Goal: Task Accomplishment & Management: Complete application form

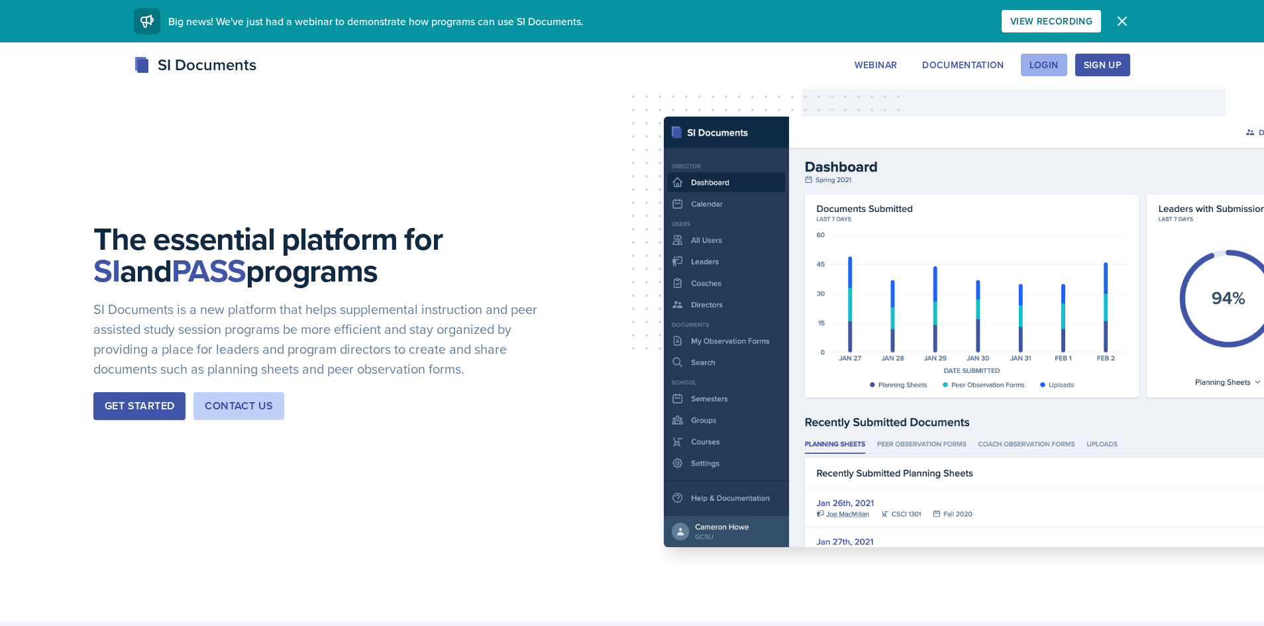
click at [1057, 70] on div "Login" at bounding box center [1043, 65] width 29 height 11
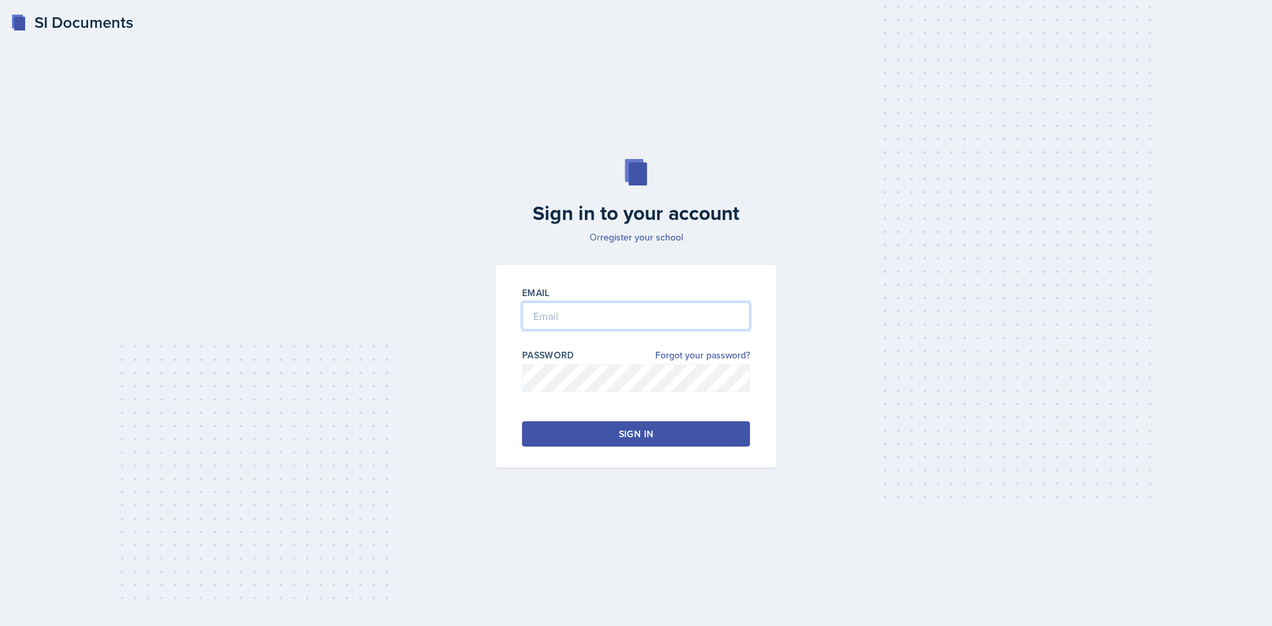
click at [609, 317] on input "email" at bounding box center [636, 316] width 228 height 28
type input "amp0066@uah.edu"
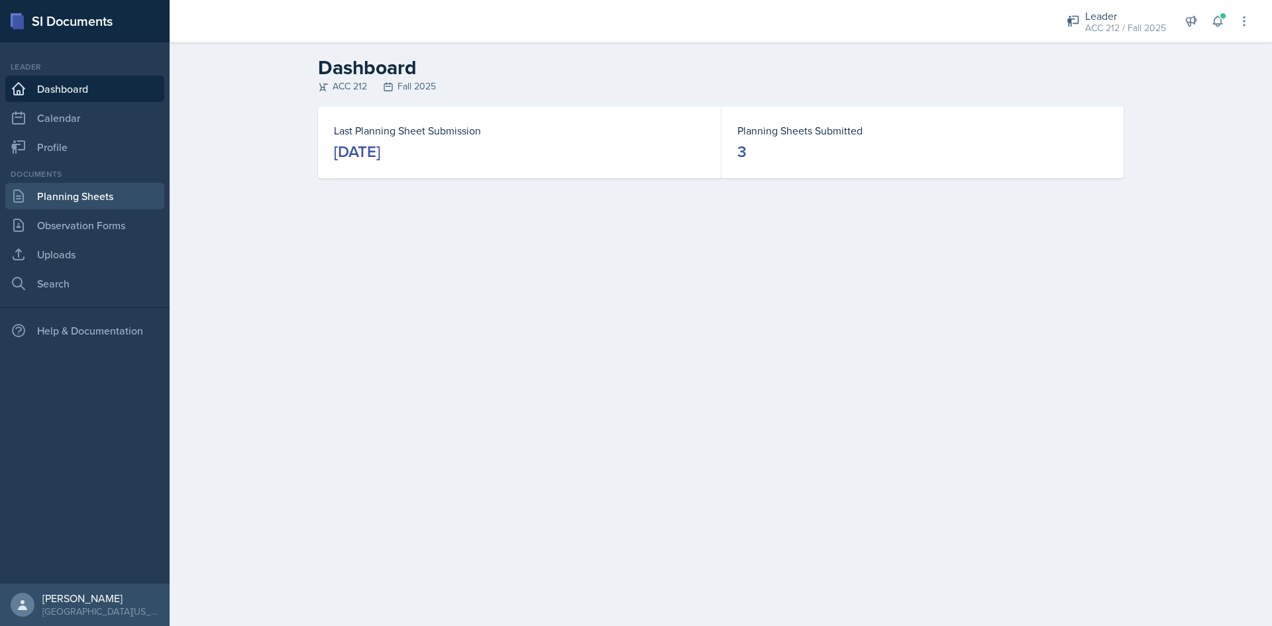
click at [86, 203] on link "Planning Sheets" at bounding box center [84, 196] width 159 height 26
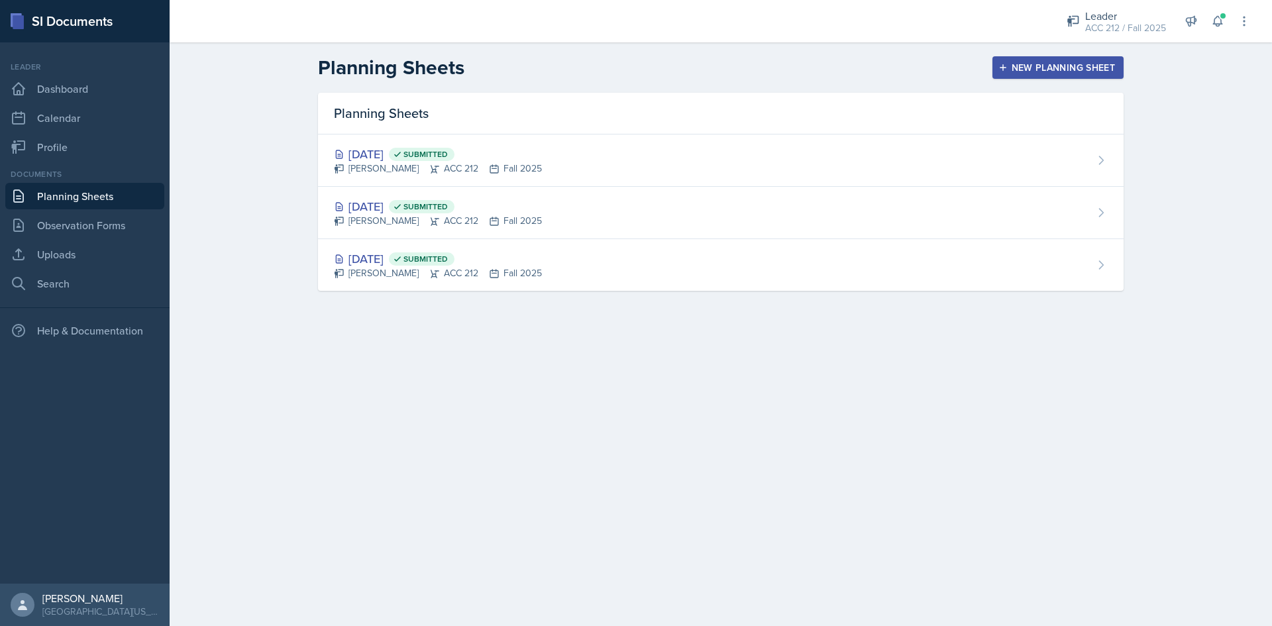
click at [1047, 67] on div "New Planning Sheet" at bounding box center [1058, 67] width 114 height 11
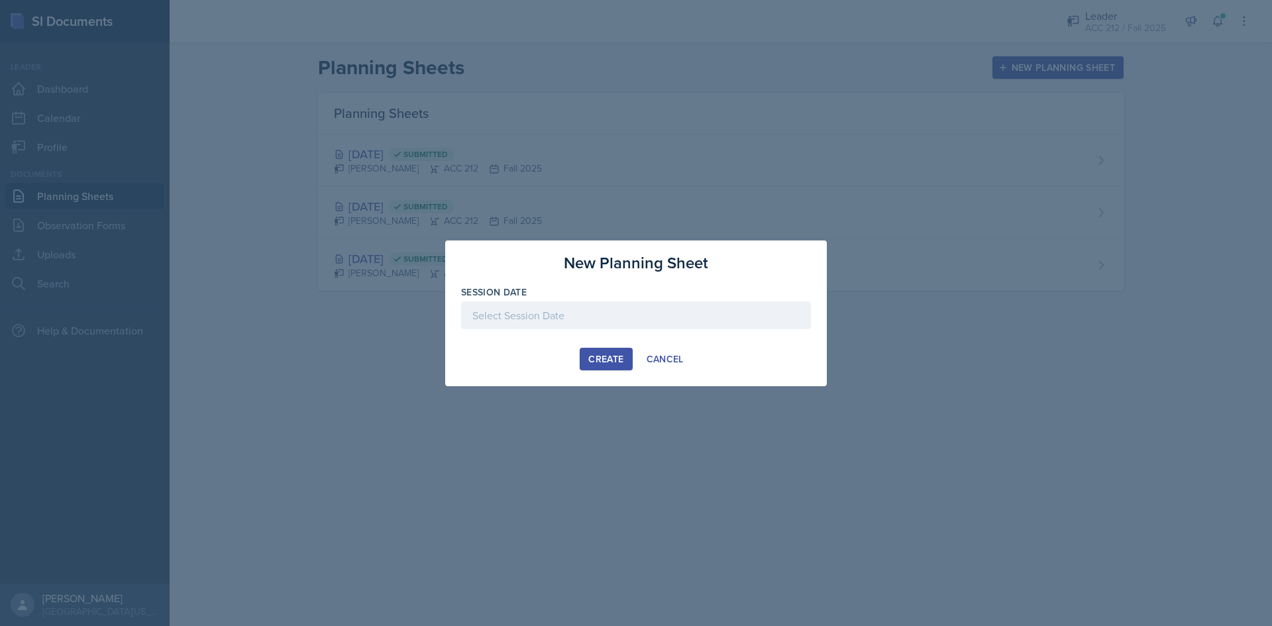
click at [721, 307] on div at bounding box center [636, 315] width 350 height 28
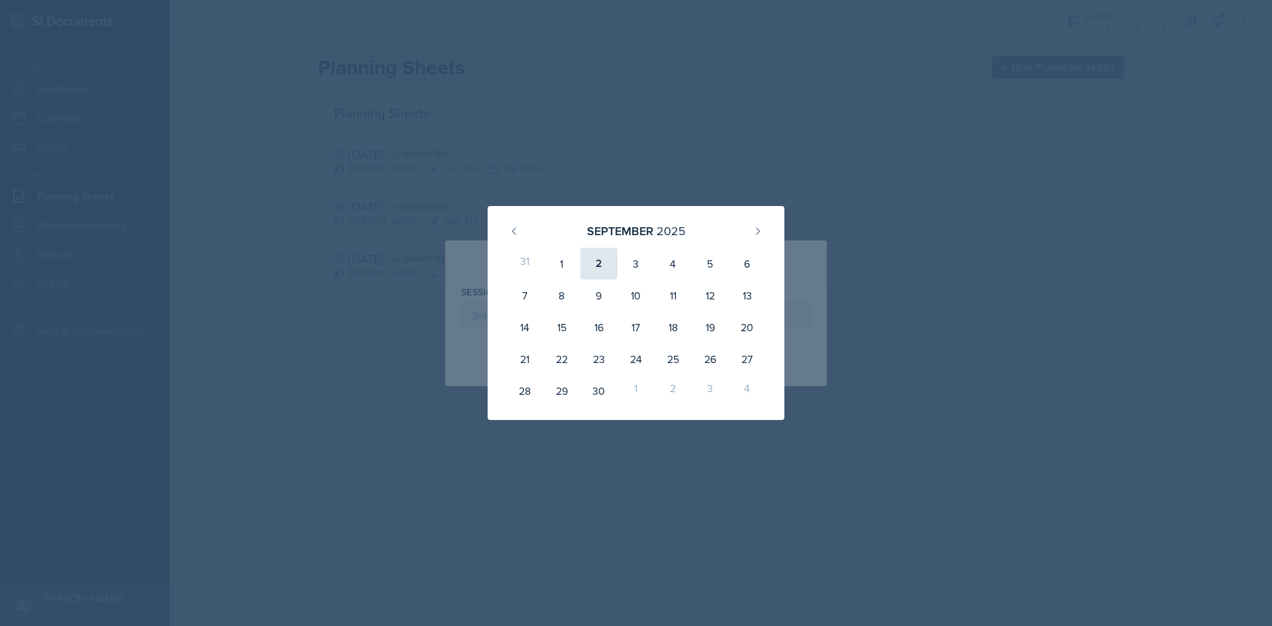
click at [598, 261] on div "2" at bounding box center [598, 264] width 37 height 32
type input "September 2nd, 2025"
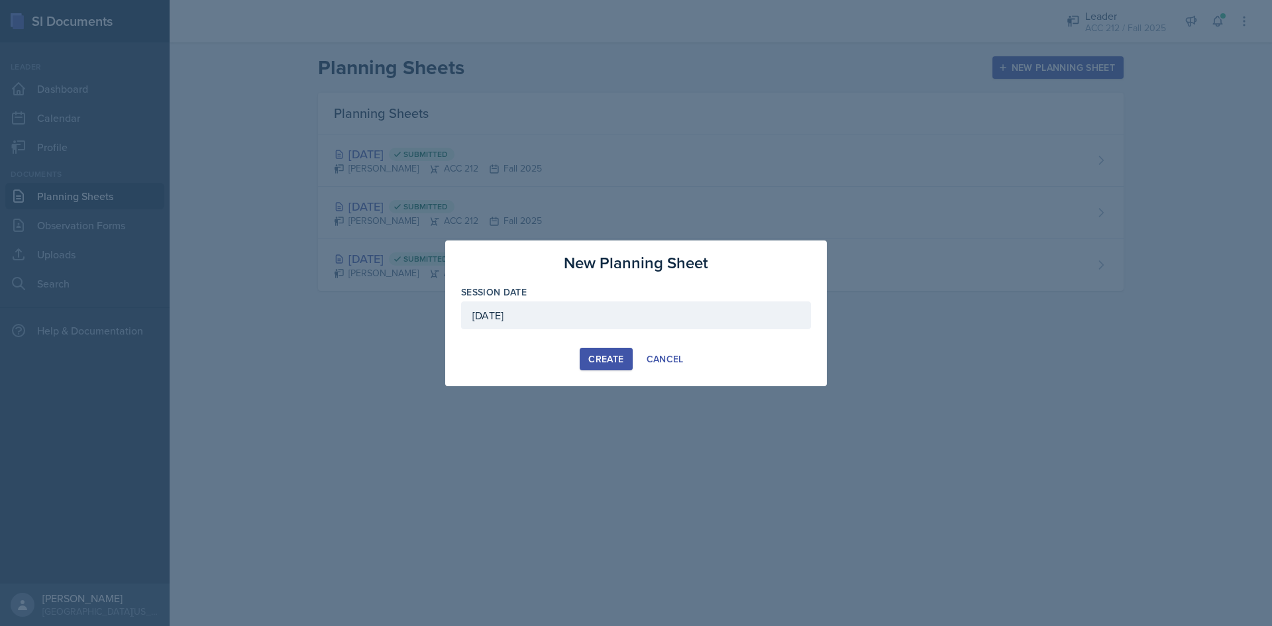
click at [611, 350] on button "Create" at bounding box center [606, 359] width 52 height 23
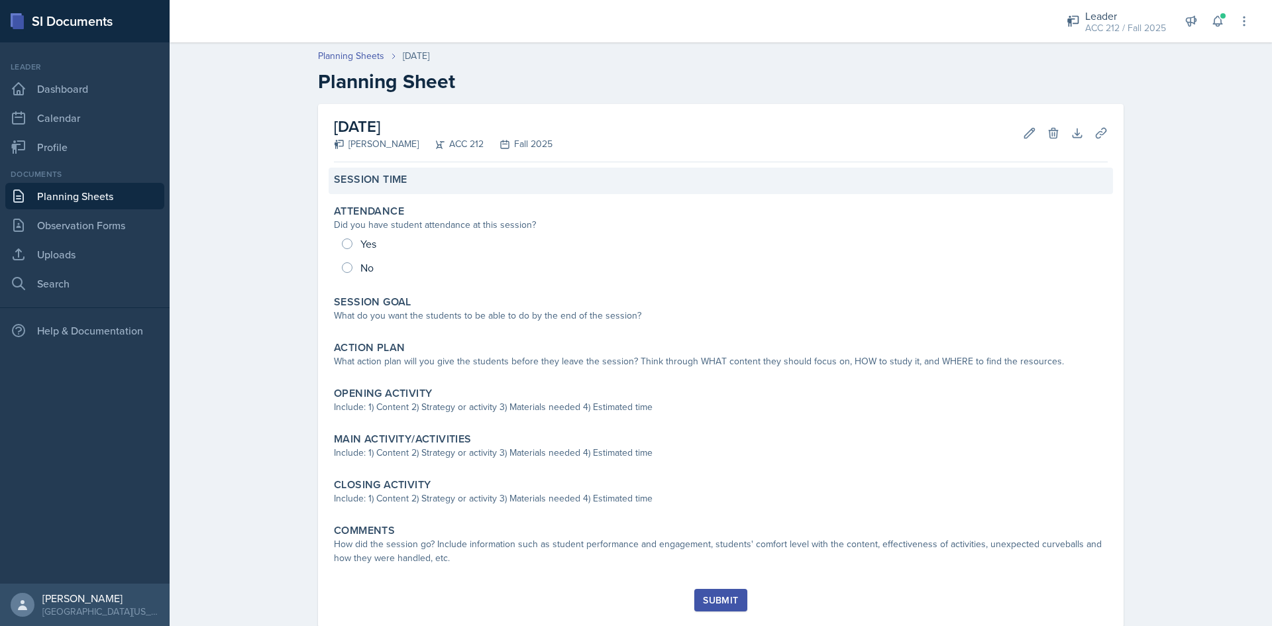
click at [392, 185] on label "Session Time" at bounding box center [371, 179] width 74 height 13
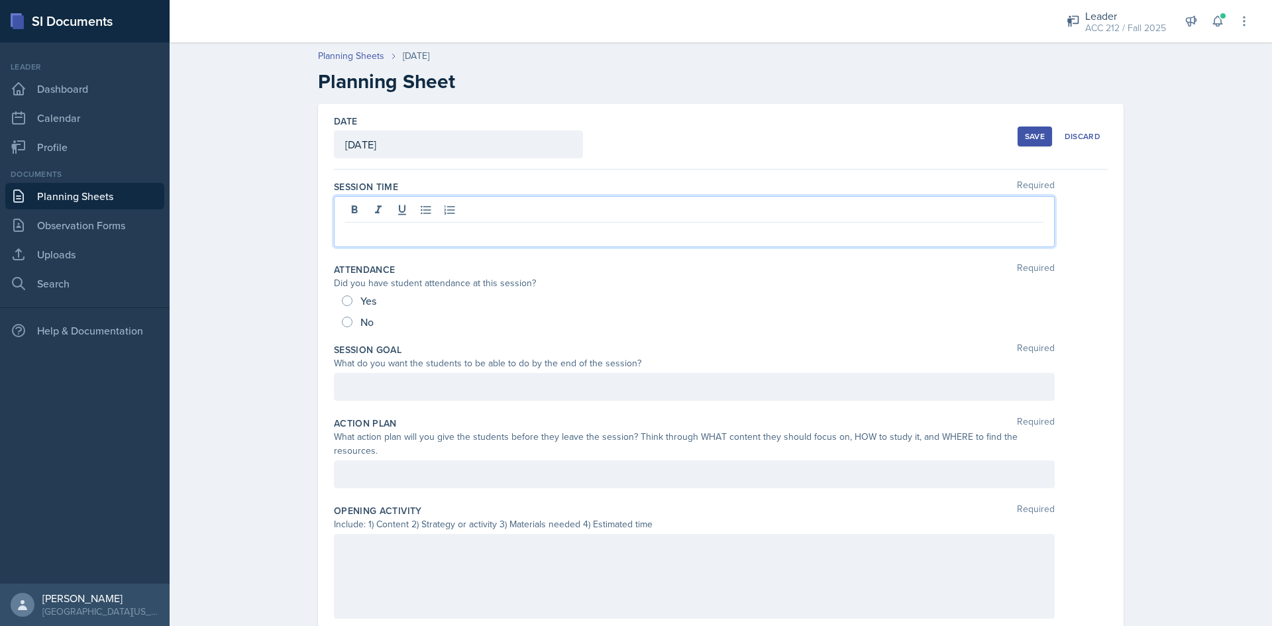
click at [443, 211] on div at bounding box center [694, 221] width 721 height 51
click at [678, 91] on h2 "Planning Sheet" at bounding box center [721, 82] width 806 height 24
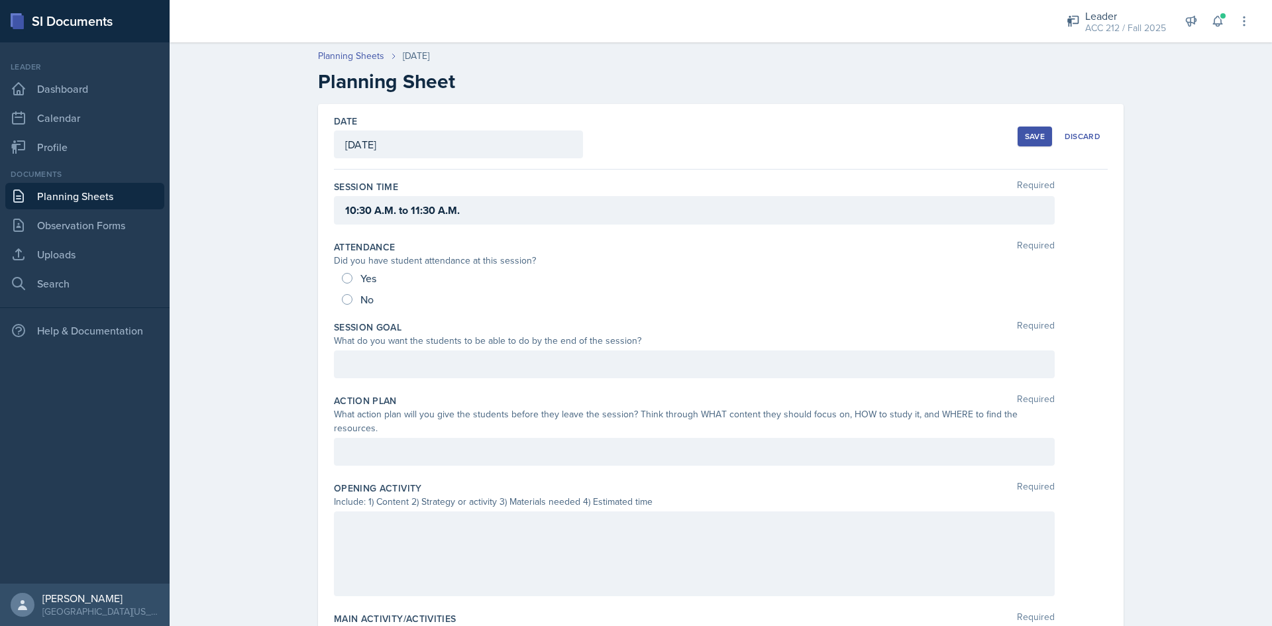
click at [354, 295] on div "No" at bounding box center [359, 299] width 34 height 21
click at [342, 294] on div "No" at bounding box center [359, 299] width 34 height 21
click at [342, 294] on input "No" at bounding box center [347, 299] width 11 height 11
radio input "true"
click at [1035, 130] on button "Save" at bounding box center [1035, 137] width 34 height 20
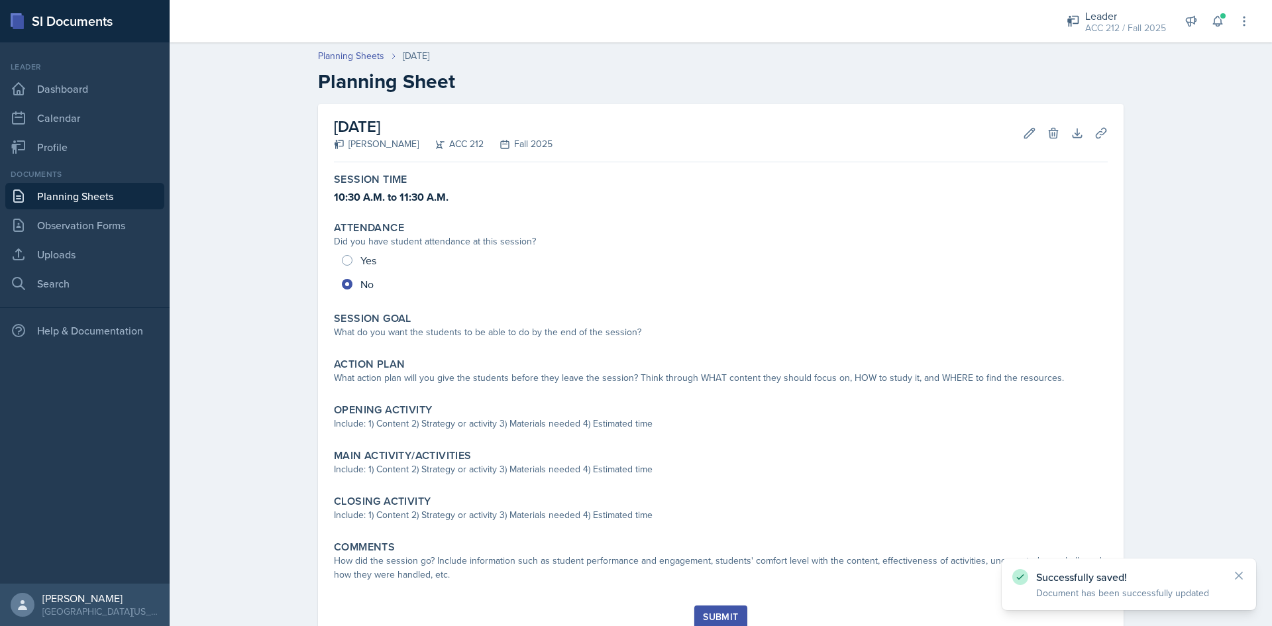
scroll to position [50, 0]
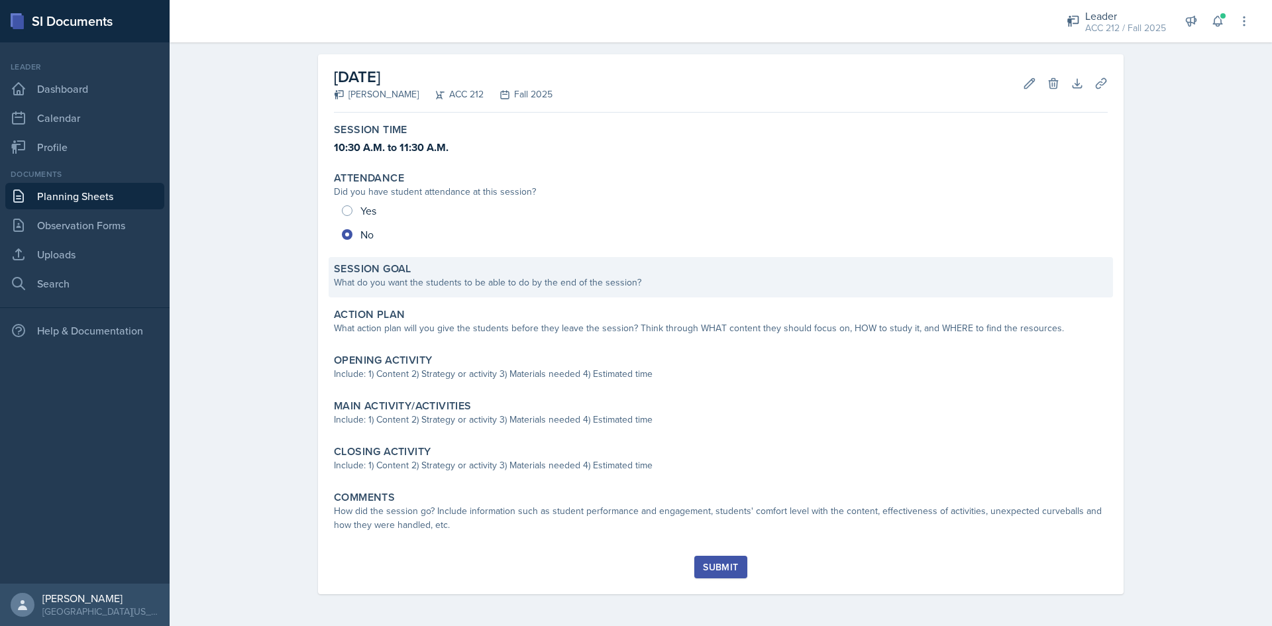
click at [476, 286] on div "What do you want the students to be able to do by the end of the session?" at bounding box center [721, 283] width 774 height 14
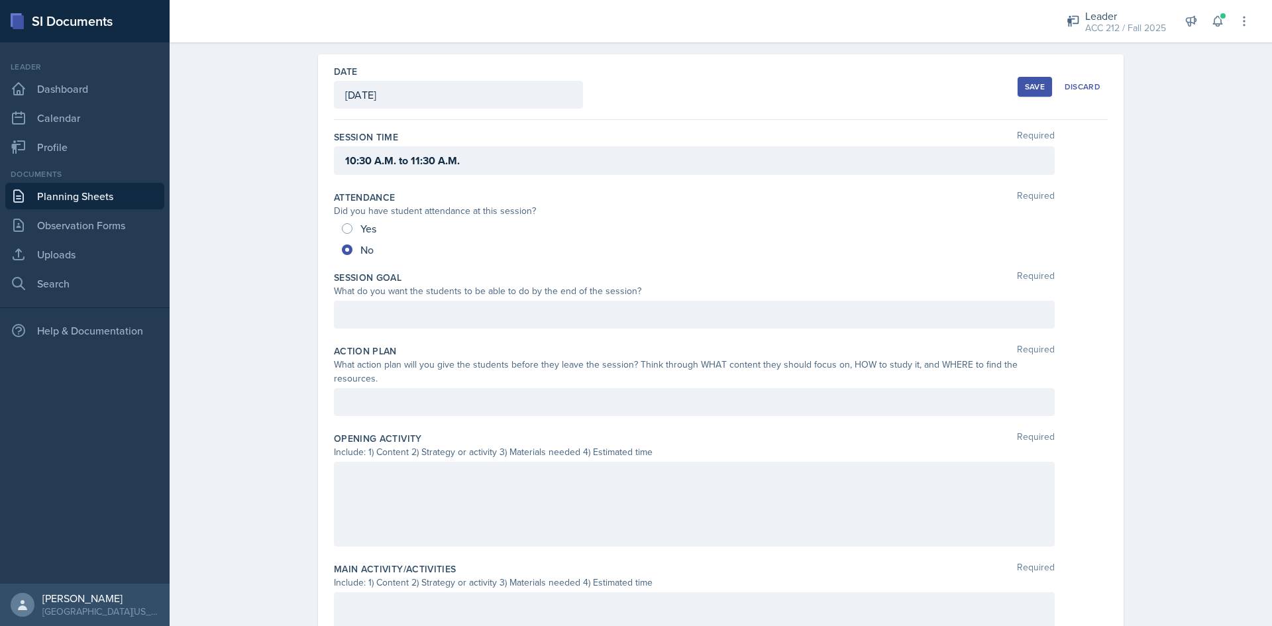
click at [468, 309] on div at bounding box center [694, 315] width 721 height 28
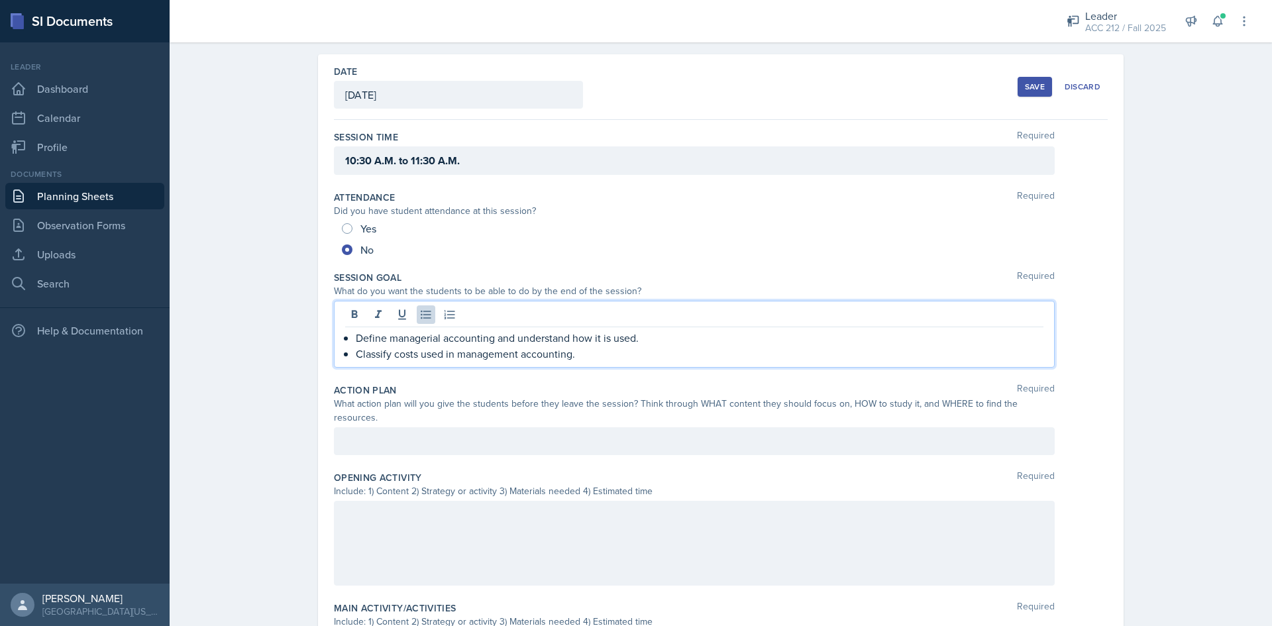
drag, startPoint x: 560, startPoint y: 405, endPoint x: 550, endPoint y: 409, distance: 10.1
click at [558, 406] on div "What action plan will you give the students before they leave the session? Thin…" at bounding box center [694, 411] width 721 height 28
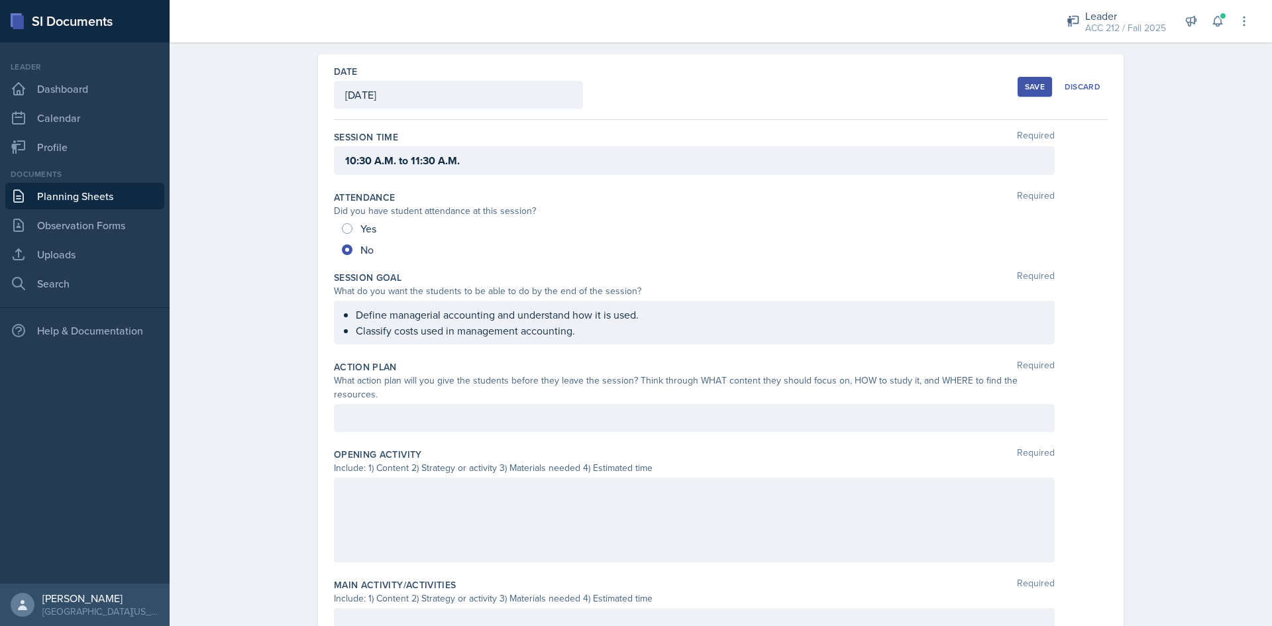
click at [533, 404] on div at bounding box center [694, 418] width 721 height 28
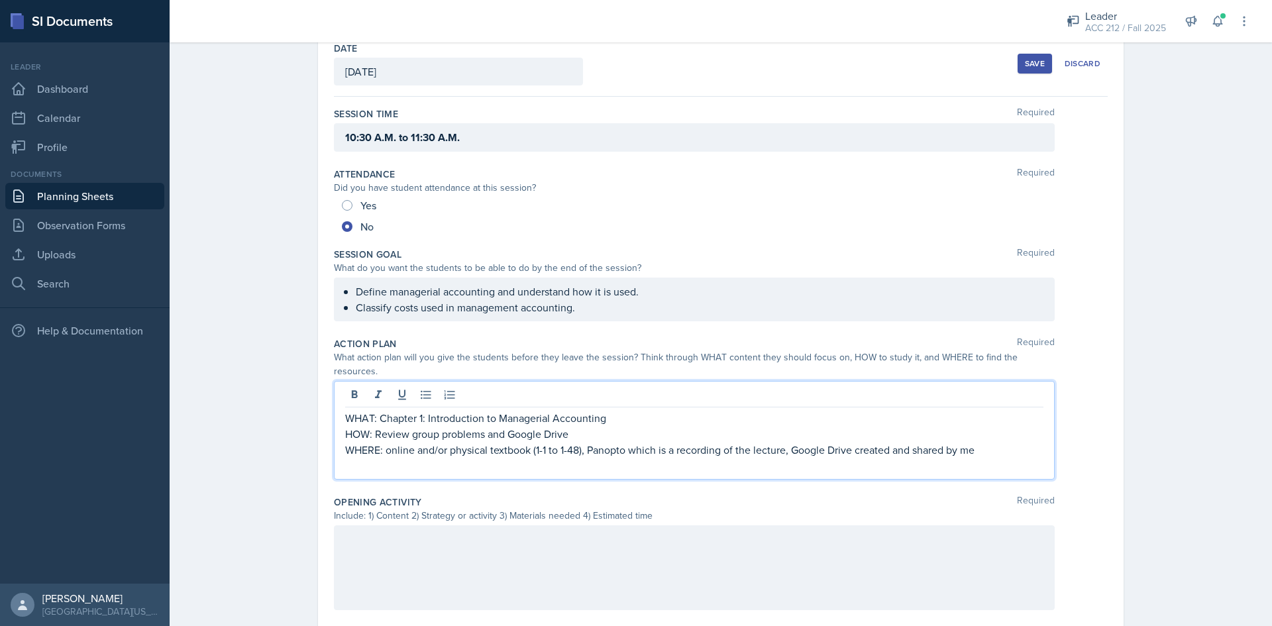
scroll to position [205, 0]
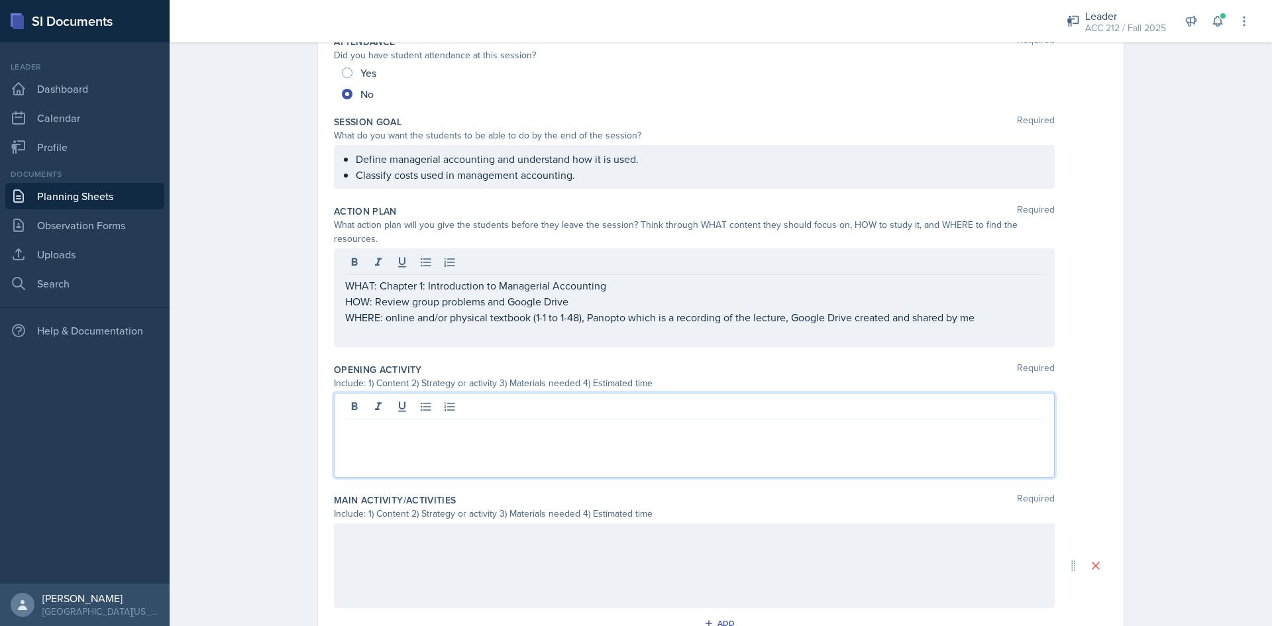
click at [482, 422] on p at bounding box center [694, 430] width 698 height 16
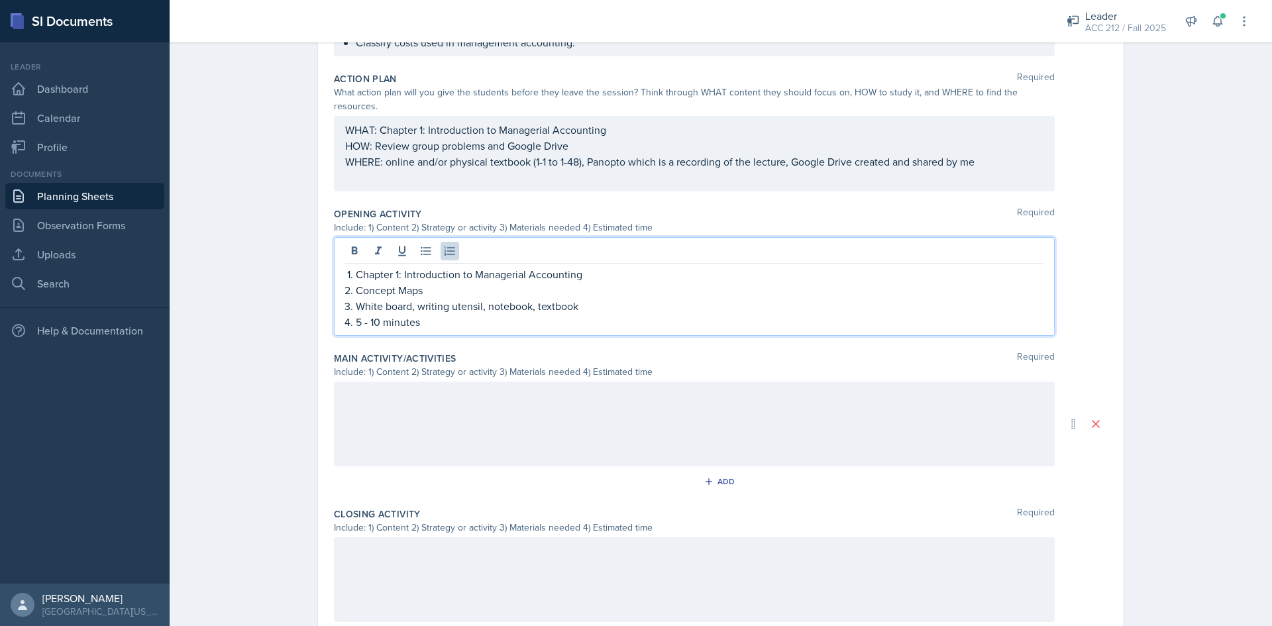
scroll to position [460, 0]
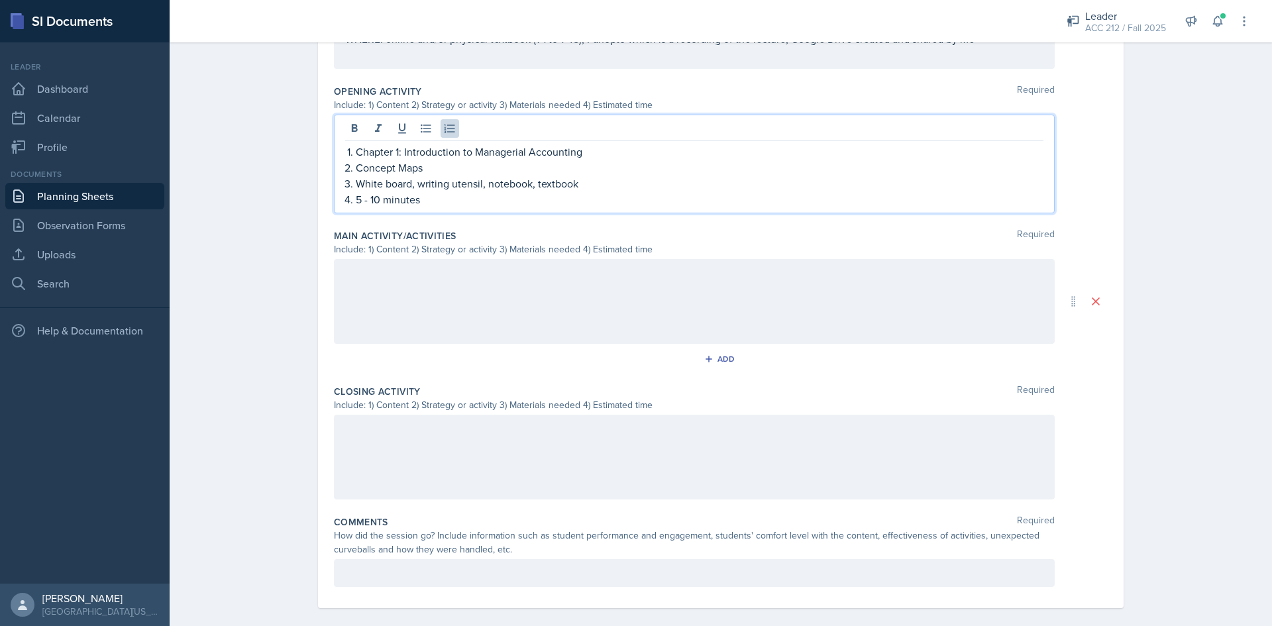
click at [468, 313] on div at bounding box center [694, 301] width 721 height 85
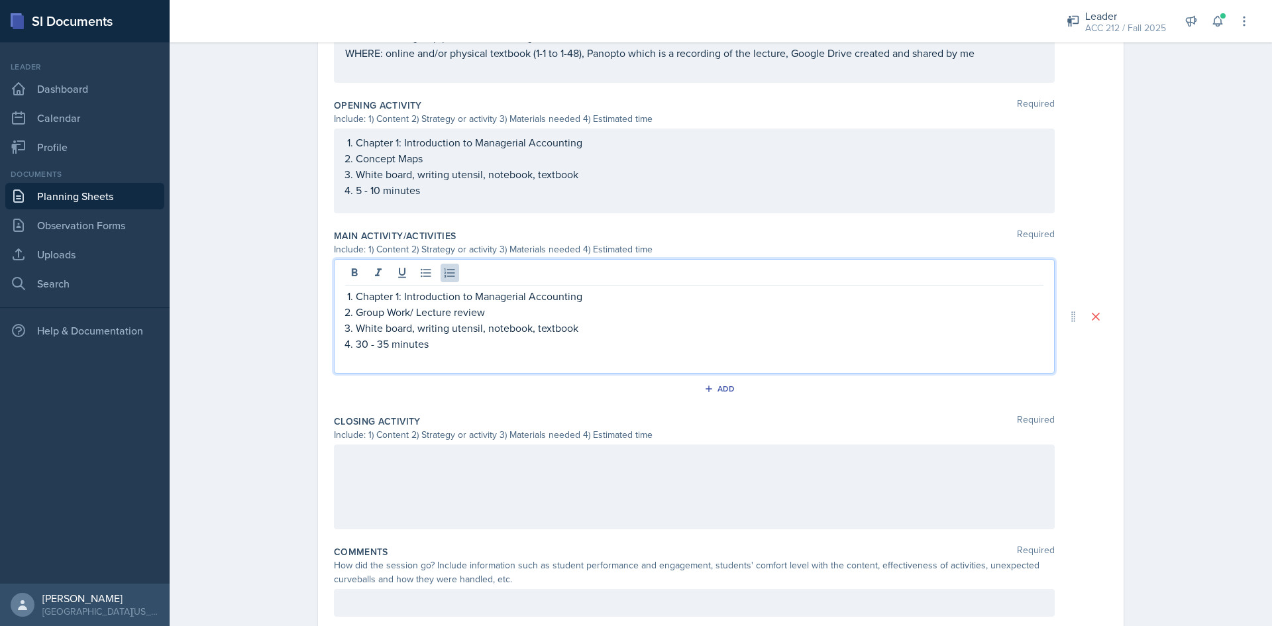
scroll to position [470, 0]
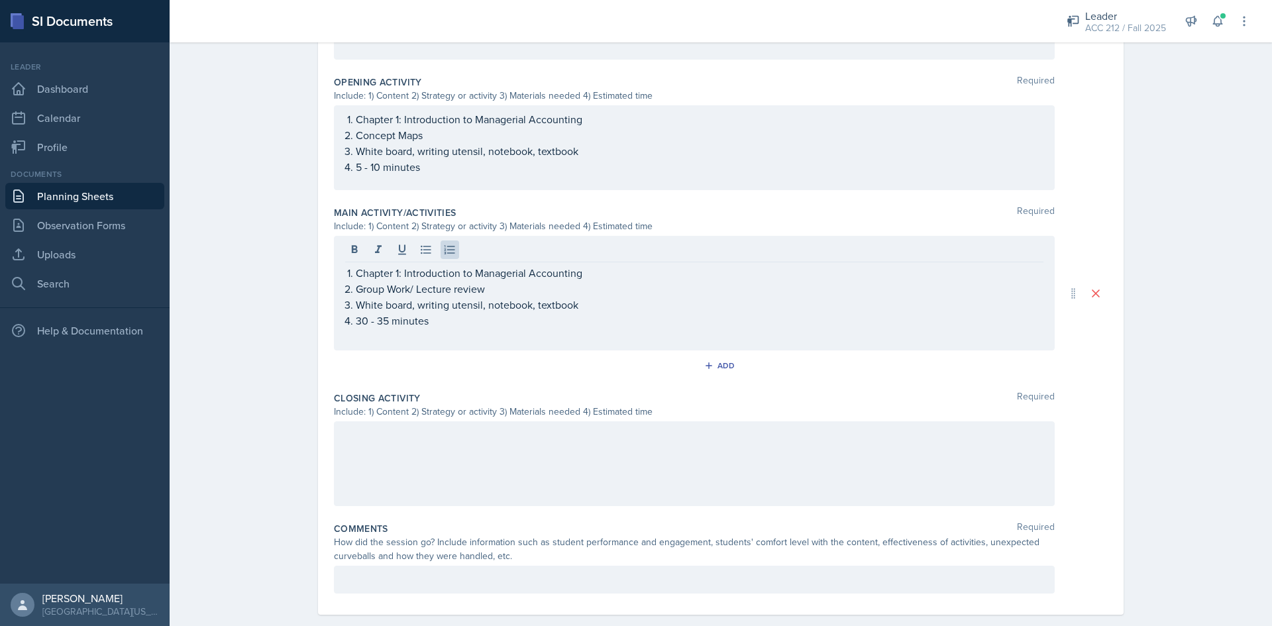
click at [478, 457] on div at bounding box center [694, 463] width 721 height 85
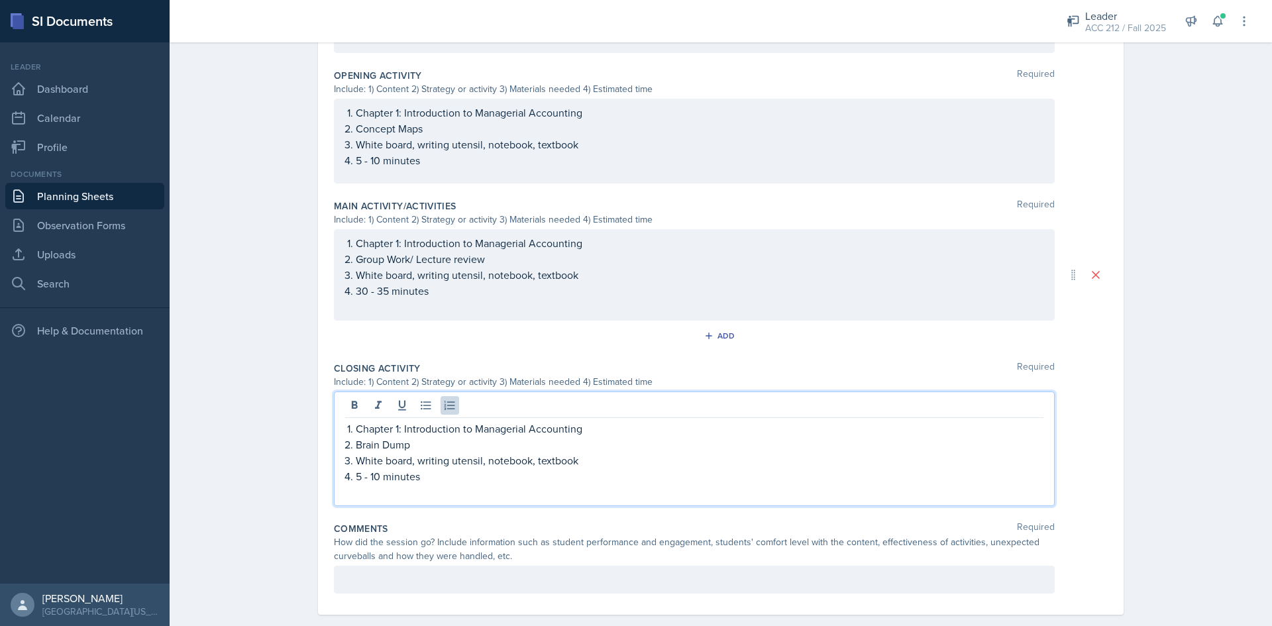
click at [297, 404] on div "Date September 2nd, 2025 September 2025 31 1 2 3 4 5 6 7 8 9 10 11 12 13 14 15 …" at bounding box center [721, 137] width 848 height 1019
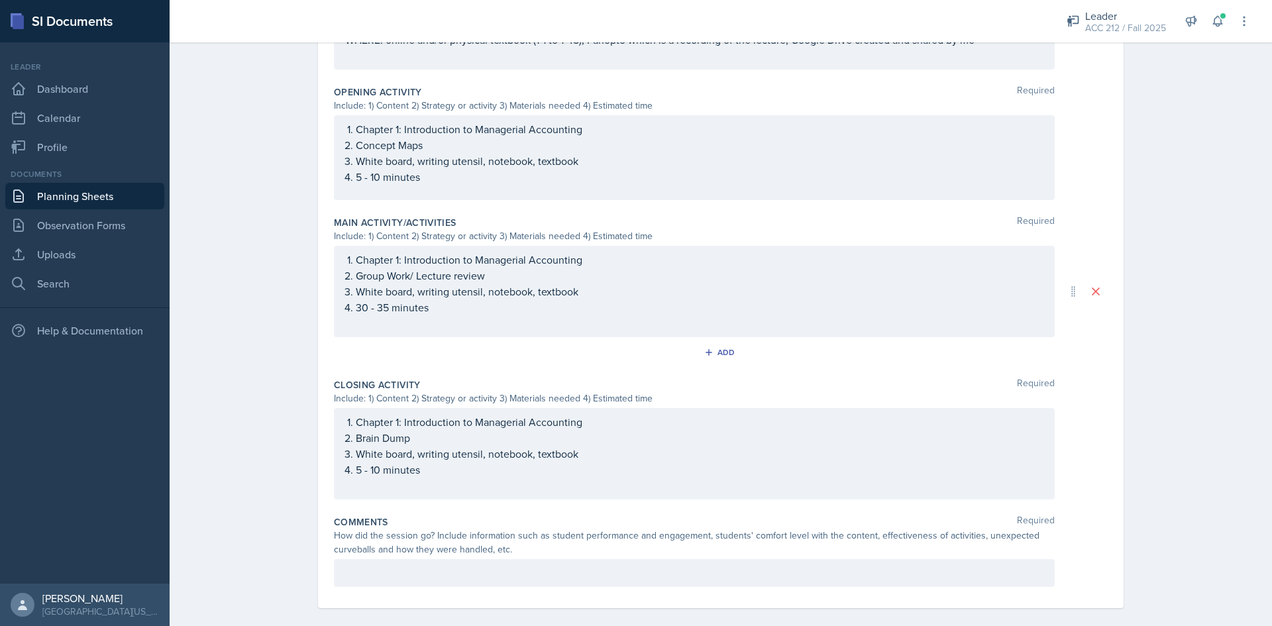
click at [572, 570] on div at bounding box center [694, 573] width 721 height 28
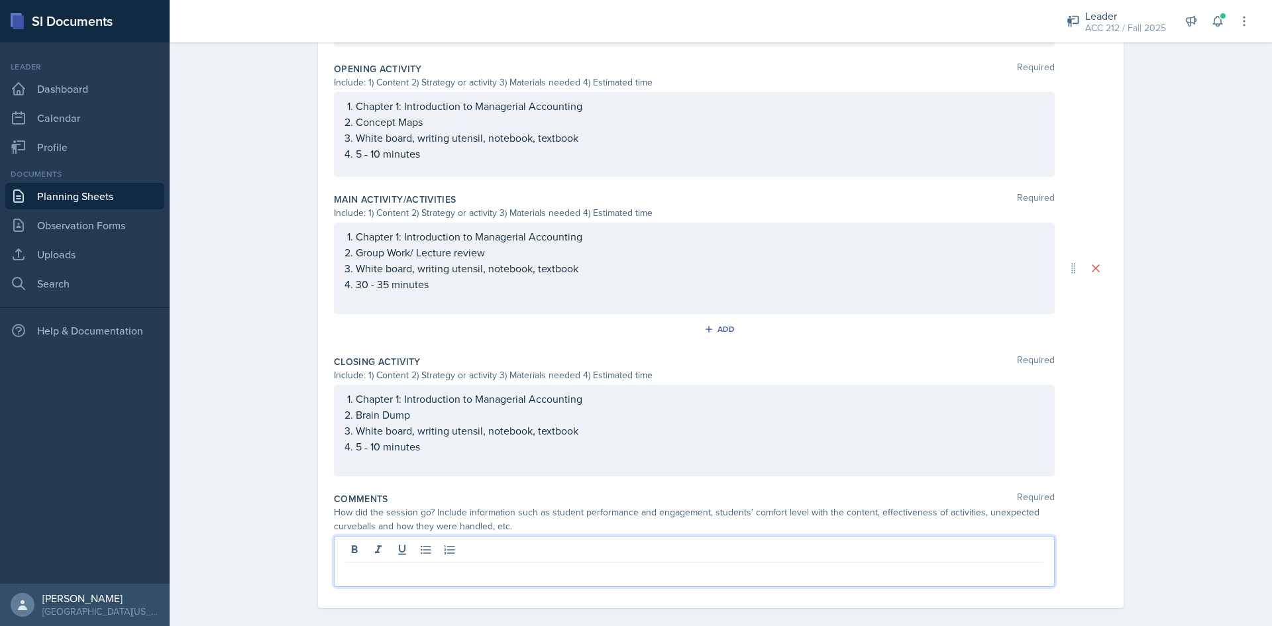
paste div
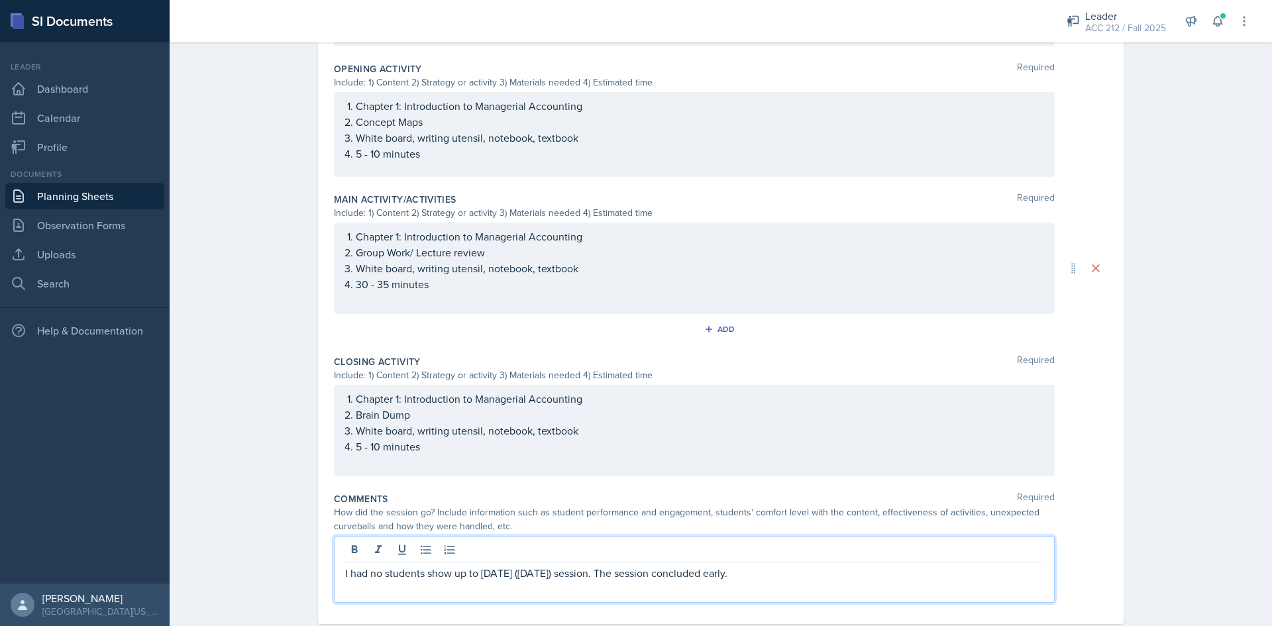
click at [563, 565] on p "I had no students show up to [DATE] ([DATE]) session. The session concluded ear…" at bounding box center [694, 573] width 698 height 16
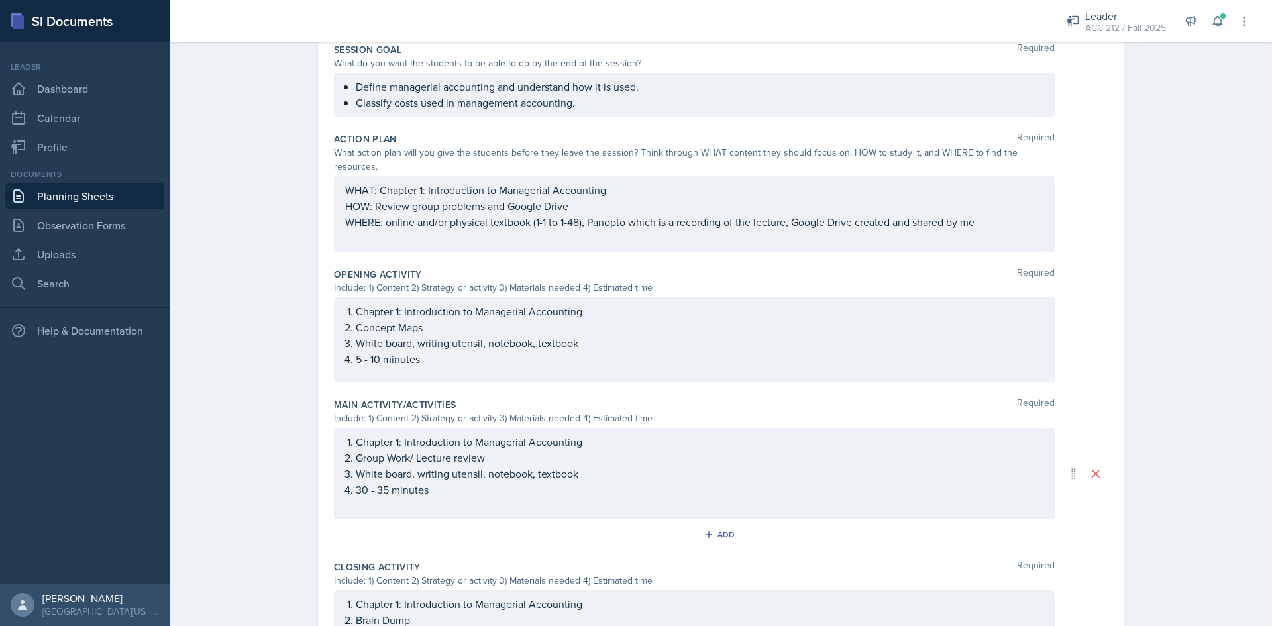
scroll to position [0, 0]
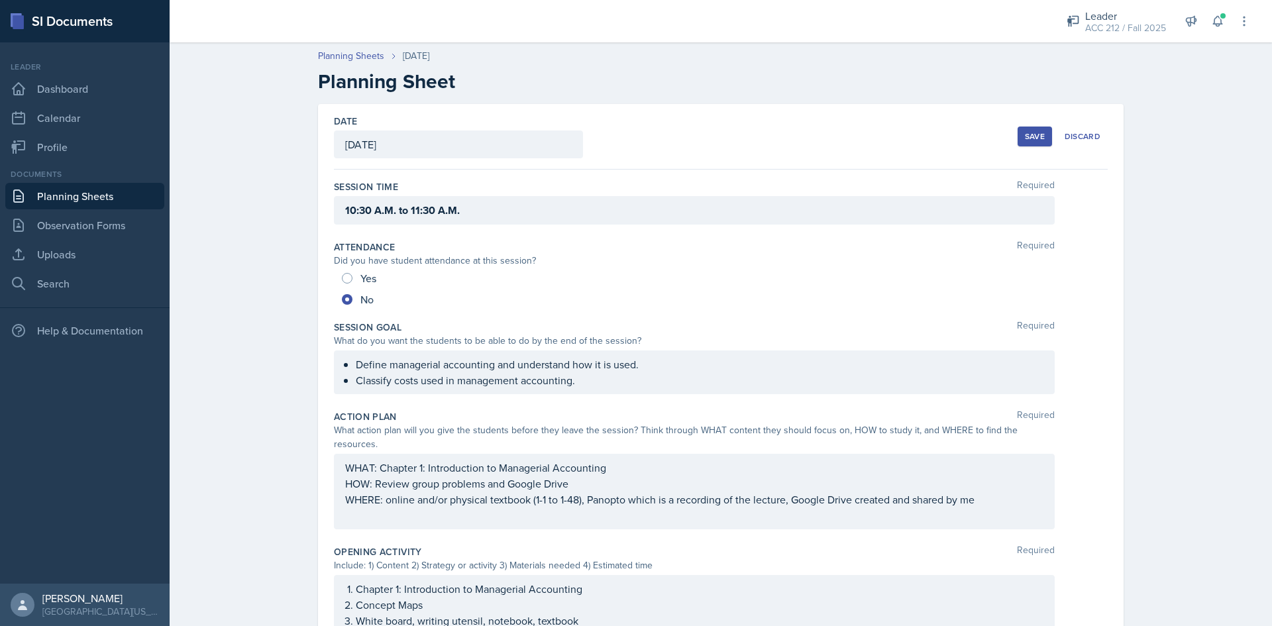
click at [1035, 136] on div "Save" at bounding box center [1035, 136] width 20 height 11
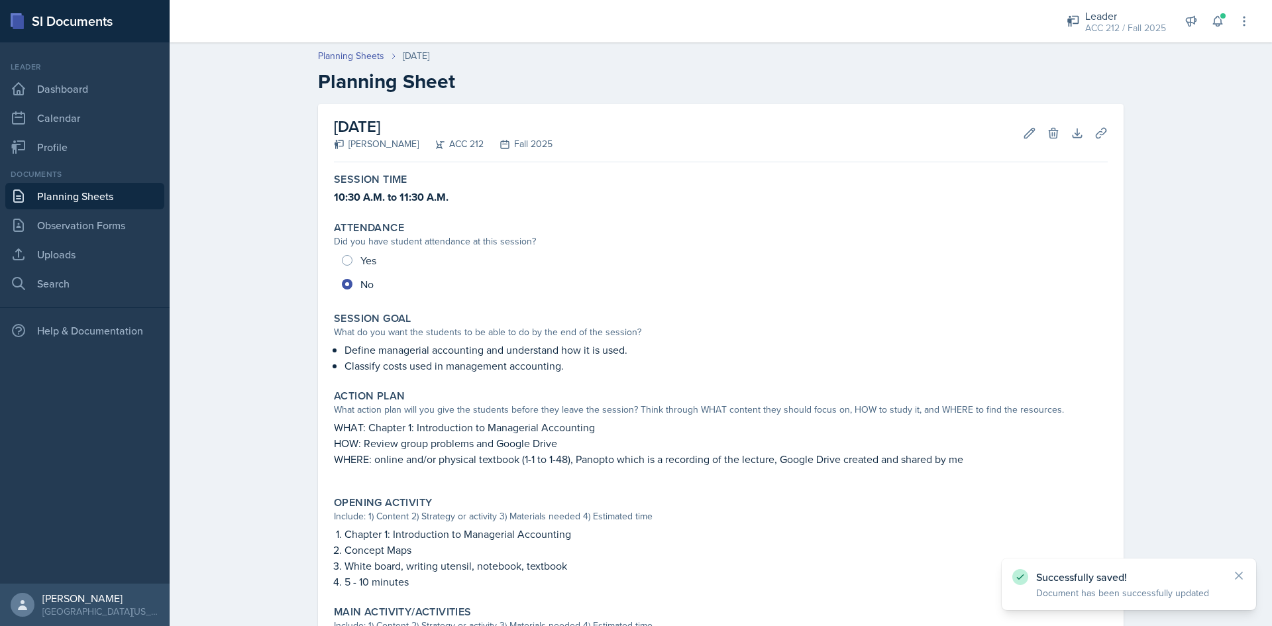
click at [90, 186] on link "Planning Sheets" at bounding box center [84, 196] width 159 height 26
click at [604, 358] on p "Classify costs used in management accounting." at bounding box center [725, 366] width 763 height 16
click at [562, 358] on p "Classify costs used in management accounting." at bounding box center [725, 366] width 763 height 16
click at [552, 384] on div "Session Time 10:30 A.M. - 11:30 A.M. Attendance Did you have student attendance…" at bounding box center [721, 570] width 774 height 804
click at [550, 362] on p "Classify costs used in management accounting." at bounding box center [725, 366] width 763 height 16
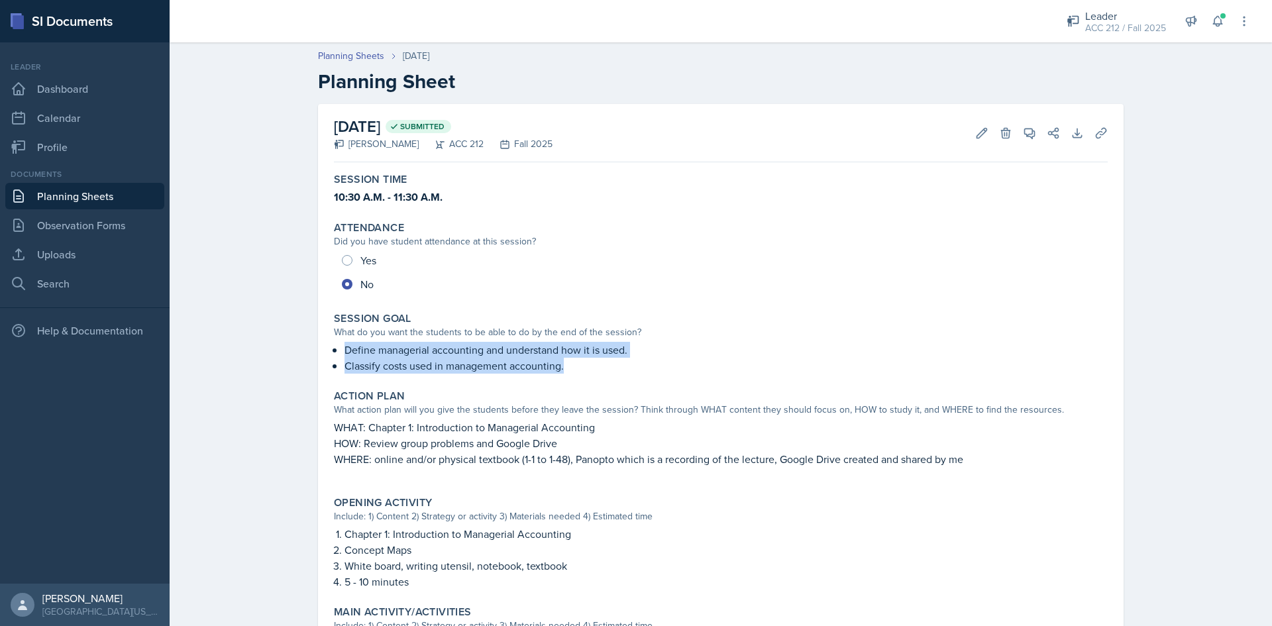
drag, startPoint x: 323, startPoint y: 342, endPoint x: 593, endPoint y: 361, distance: 270.3
click at [593, 361] on div "Session Goal What do you want the students to be able to do by the end of the s…" at bounding box center [721, 343] width 784 height 72
copy ul "Define managerial accounting and understand how it is used. Classify costs used…"
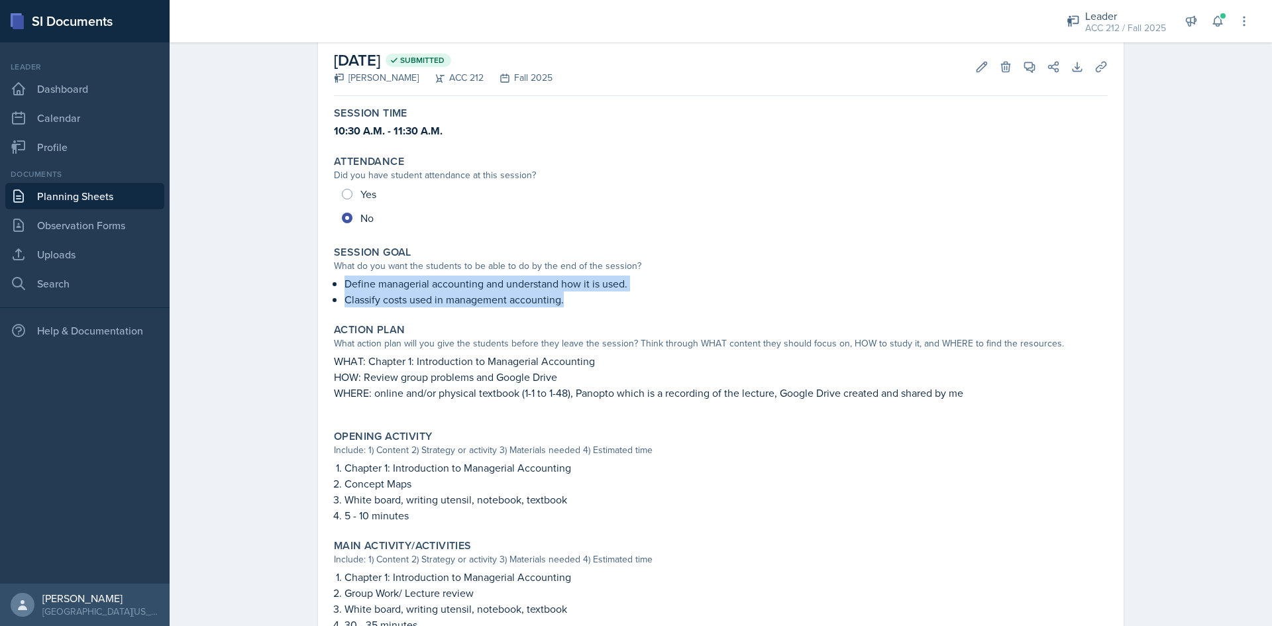
scroll to position [132, 0]
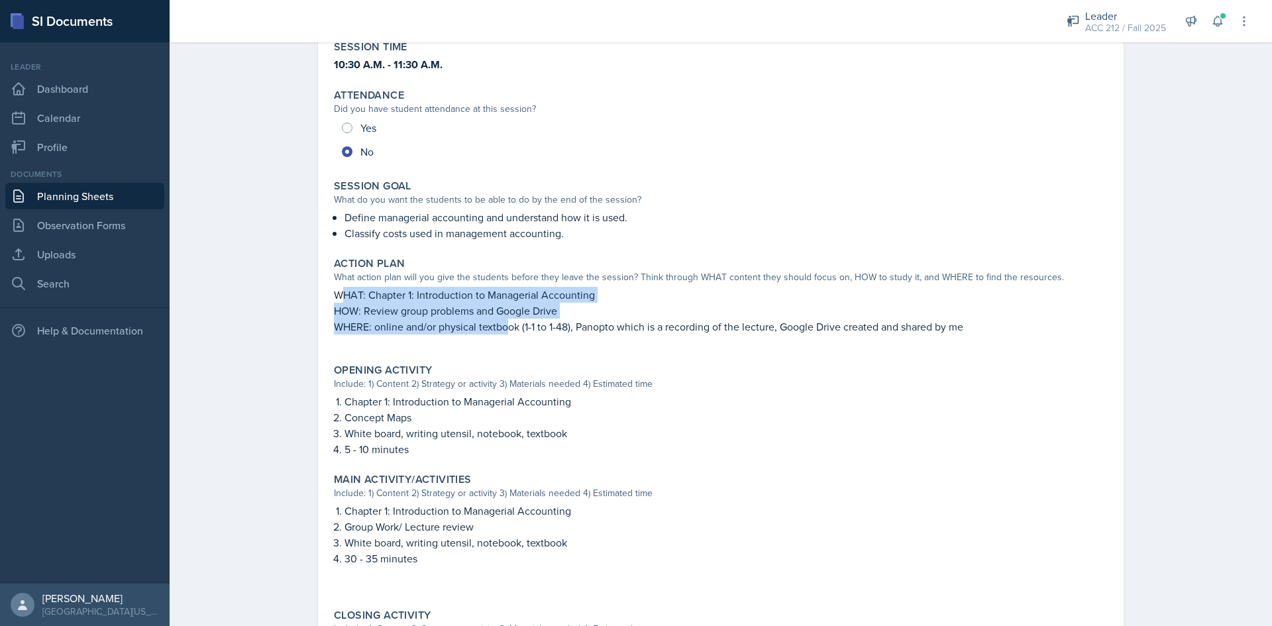
drag, startPoint x: 334, startPoint y: 295, endPoint x: 504, endPoint y: 321, distance: 172.3
click at [504, 321] on div "WHAT: Chapter 1: Introduction to Managerial Accounting HOW: Review group proble…" at bounding box center [721, 317] width 774 height 61
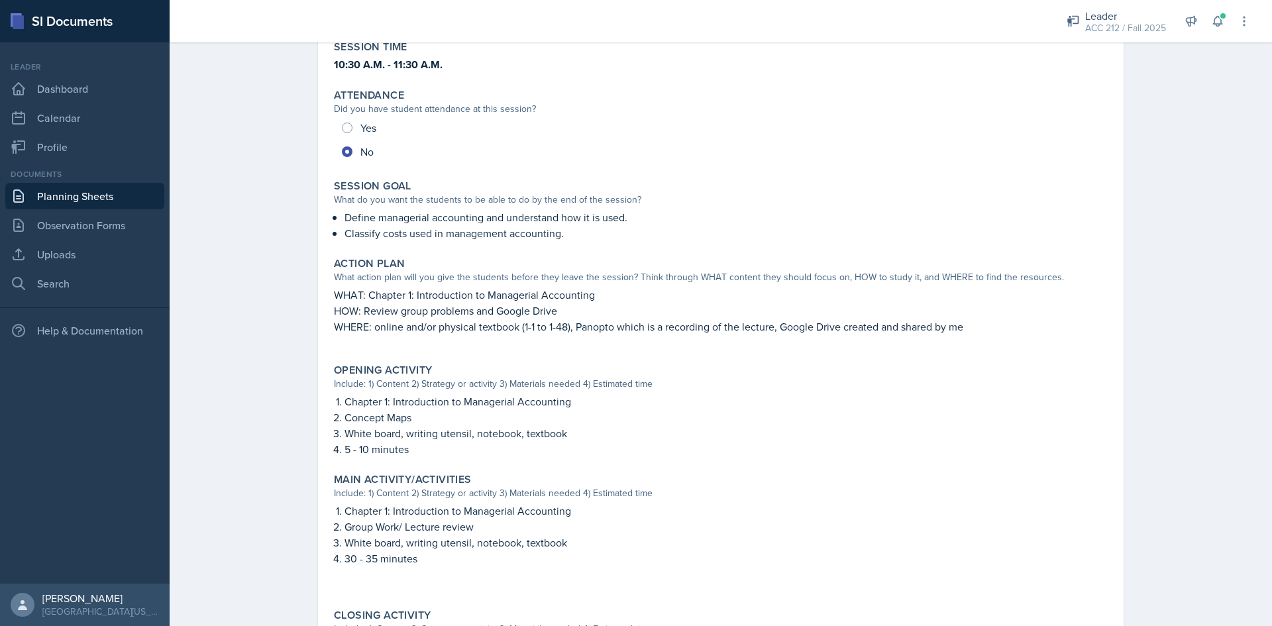
click at [334, 289] on p "WHAT: Chapter 1: Introduction to Managerial Accounting" at bounding box center [721, 295] width 774 height 16
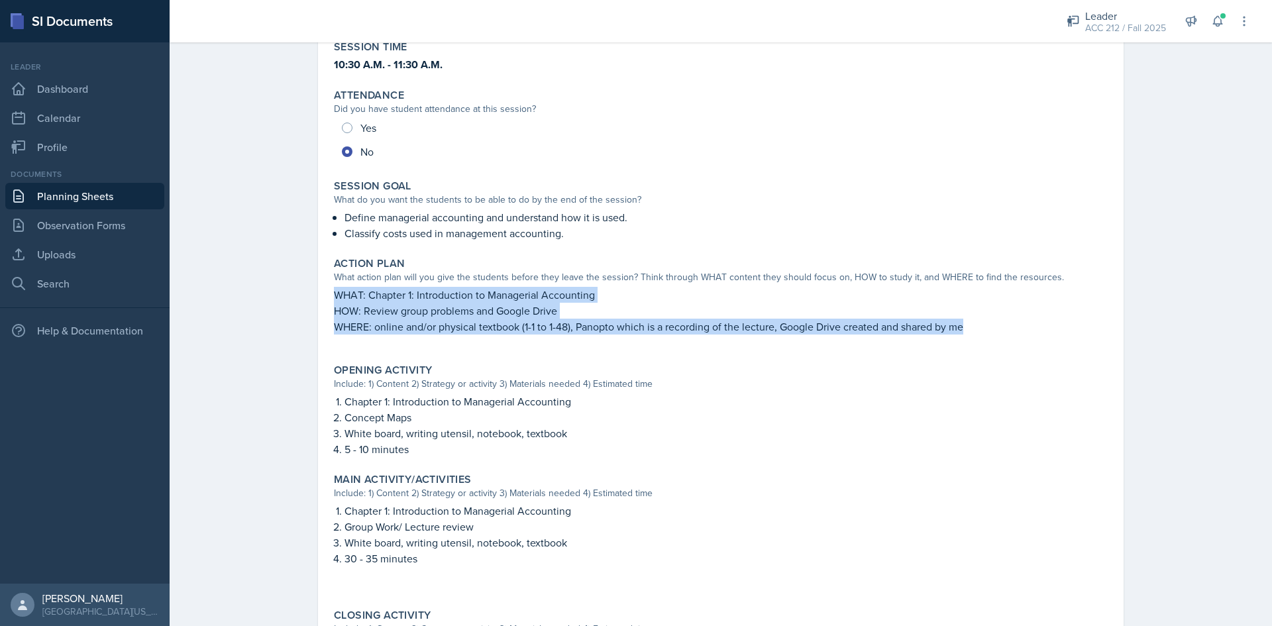
drag, startPoint x: 331, startPoint y: 289, endPoint x: 1003, endPoint y: 322, distance: 673.2
click at [1003, 322] on div "WHAT: Chapter 1: Introduction to Managerial Accounting HOW: Review group proble…" at bounding box center [721, 317] width 774 height 61
copy div "WHAT: Chapter 1: Introduction to Managerial Accounting HOW: Review group proble…"
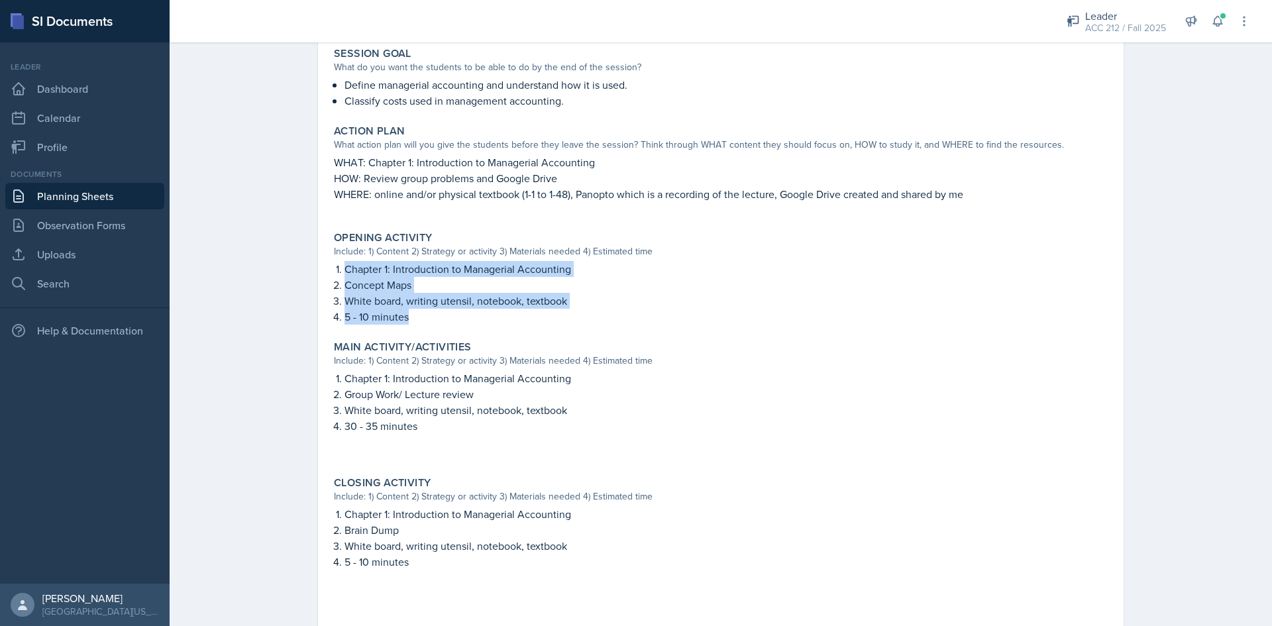
drag, startPoint x: 419, startPoint y: 317, endPoint x: 341, endPoint y: 258, distance: 97.5
click at [341, 258] on div "Opening Activity Include: 1) Content 2) Strategy or activity 3) Materials neede…" at bounding box center [721, 278] width 784 height 104
copy ol "Chapter 1: Introduction to Managerial Accounting Concept Maps White board, writ…"
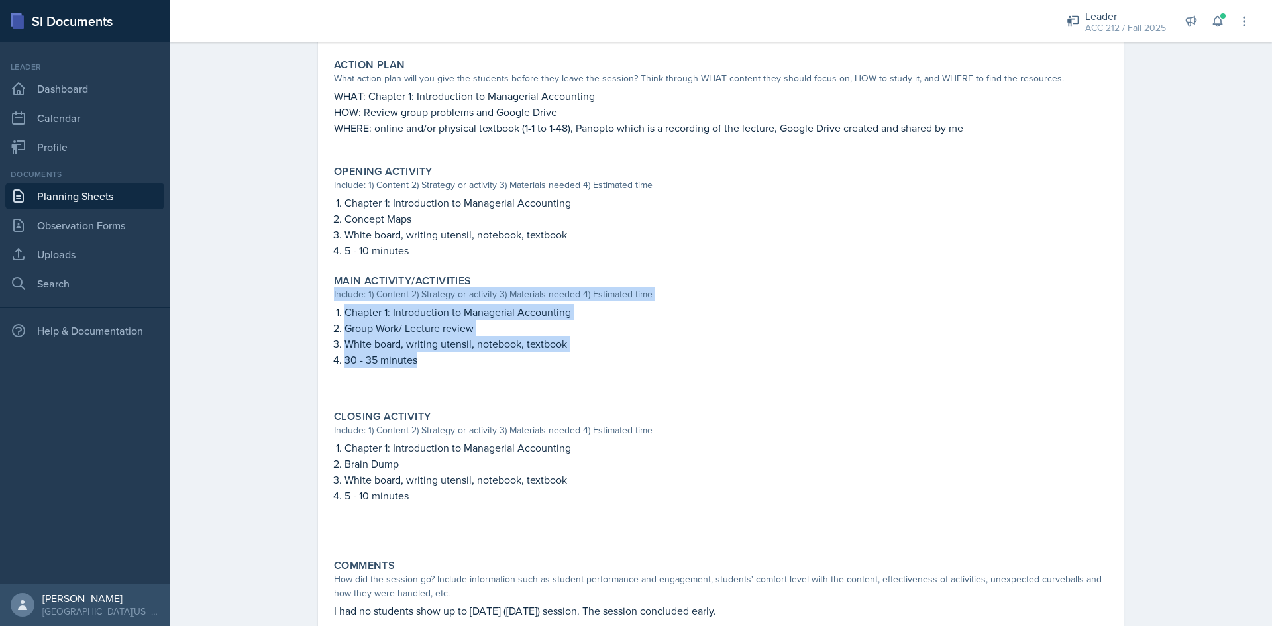
drag, startPoint x: 445, startPoint y: 358, endPoint x: 327, endPoint y: 301, distance: 130.7
click at [329, 301] on div "Main Activity/Activities Include: 1) Content 2) Strategy or activity 3) Materia…" at bounding box center [721, 334] width 784 height 131
drag, startPoint x: 337, startPoint y: 308, endPoint x: 343, endPoint y: 313, distance: 7.6
click at [344, 309] on li "Chapter 1: Introduction to Managerial Accounting" at bounding box center [725, 312] width 763 height 16
click at [413, 356] on p "30 - 35 minutes" at bounding box center [725, 360] width 763 height 16
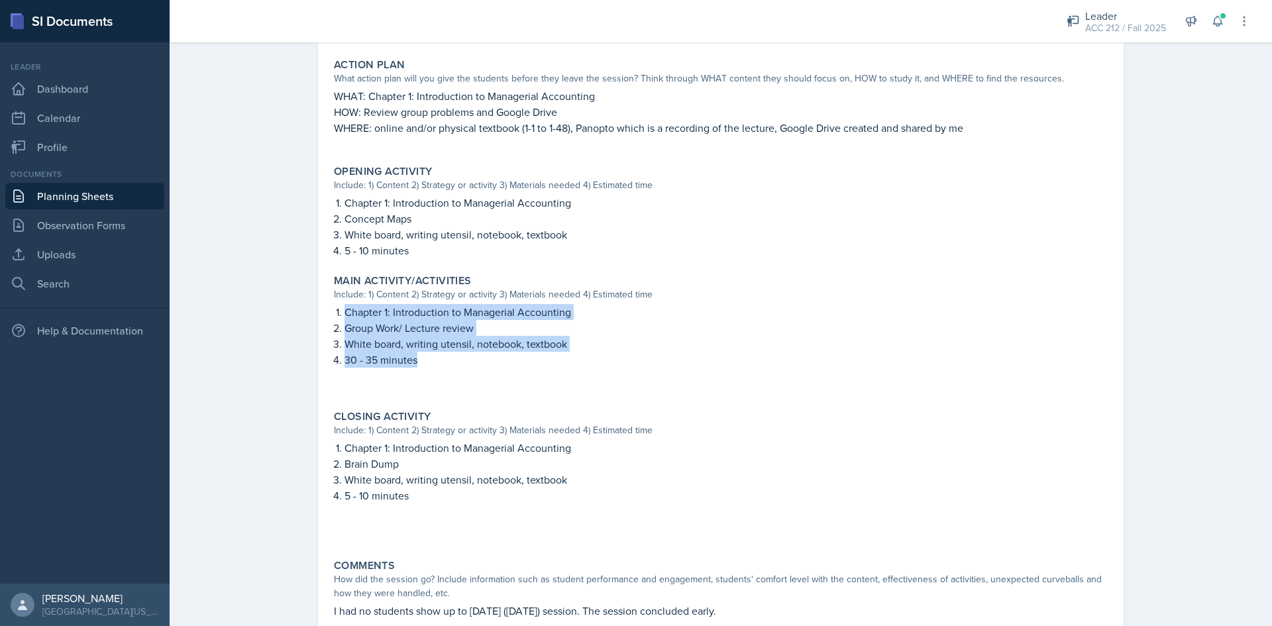
drag, startPoint x: 413, startPoint y: 357, endPoint x: 339, endPoint y: 318, distance: 84.4
click at [344, 318] on ol "Chapter 1: Introduction to Managerial Accounting Group Work/ Lecture review Whi…" at bounding box center [725, 336] width 763 height 64
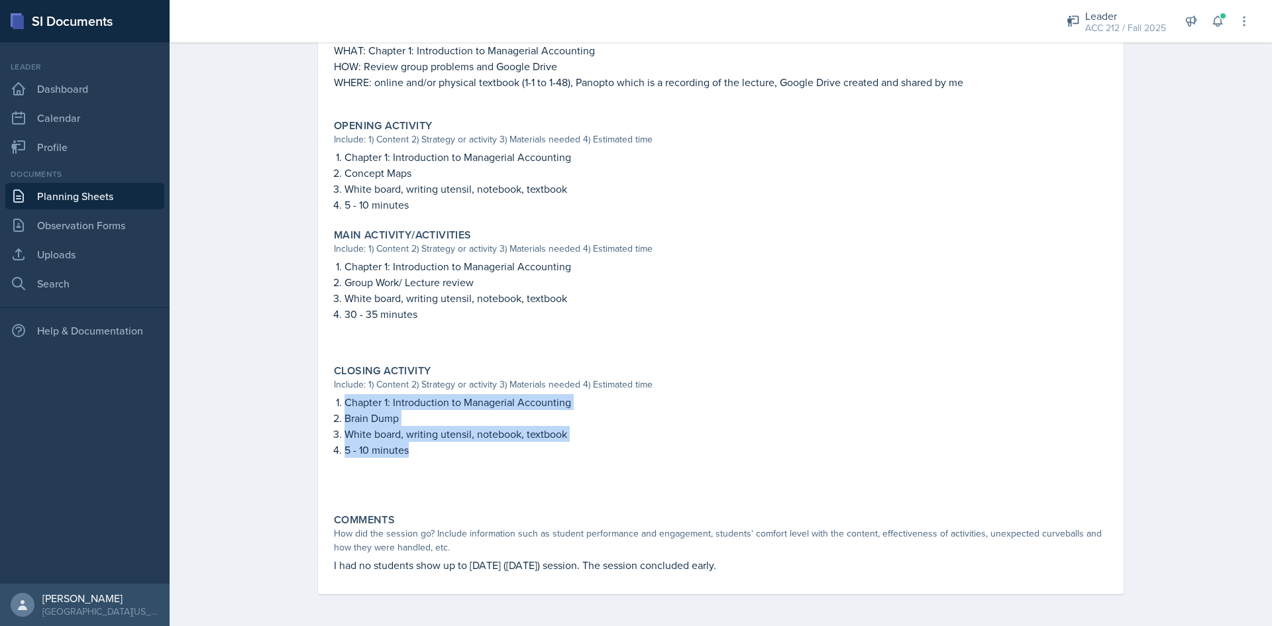
drag, startPoint x: 429, startPoint y: 457, endPoint x: 333, endPoint y: 408, distance: 107.8
click at [344, 408] on ol "Chapter 1: Introduction to Managerial Accounting Brain Dump White board, writin…" at bounding box center [725, 426] width 763 height 64
copy ol "Chapter 1: Introduction to Managerial Accounting Brain Dump White board, writin…"
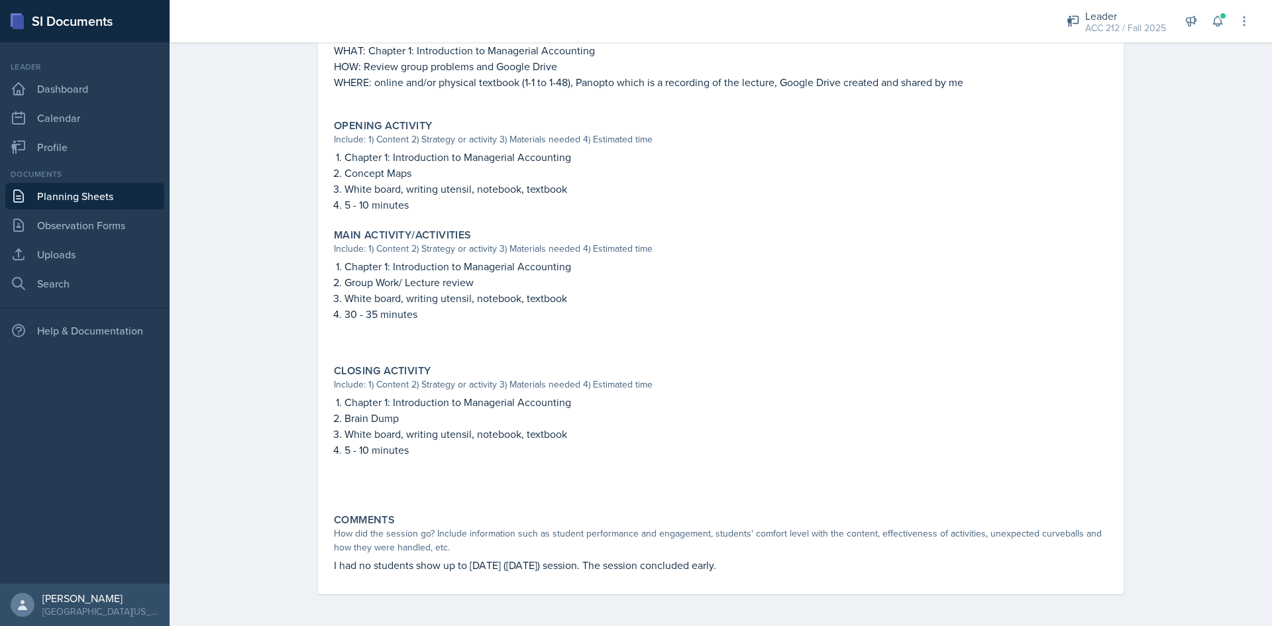
click at [829, 564] on p "I had no students show up to [DATE] ([DATE]) session. The session concluded ear…" at bounding box center [721, 565] width 774 height 16
click at [821, 564] on p "I had no students show up to [DATE] ([DATE]) session. The session concluded ear…" at bounding box center [721, 565] width 774 height 16
drag, startPoint x: 778, startPoint y: 564, endPoint x: 328, endPoint y: 588, distance: 450.4
click at [328, 588] on div "[DATE] Submitted [PERSON_NAME] ACC 212 Fall 2025 Edit Delete View Comments Comm…" at bounding box center [721, 160] width 806 height 867
copy p "I had no students show up to [DATE] ([DATE]) session. The session concluded ear…"
